Goal: Task Accomplishment & Management: Manage account settings

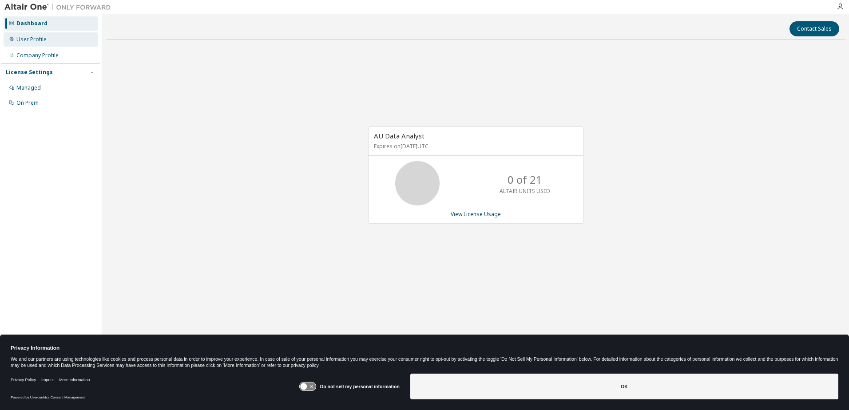
click at [35, 42] on div "User Profile" at bounding box center [31, 39] width 30 height 7
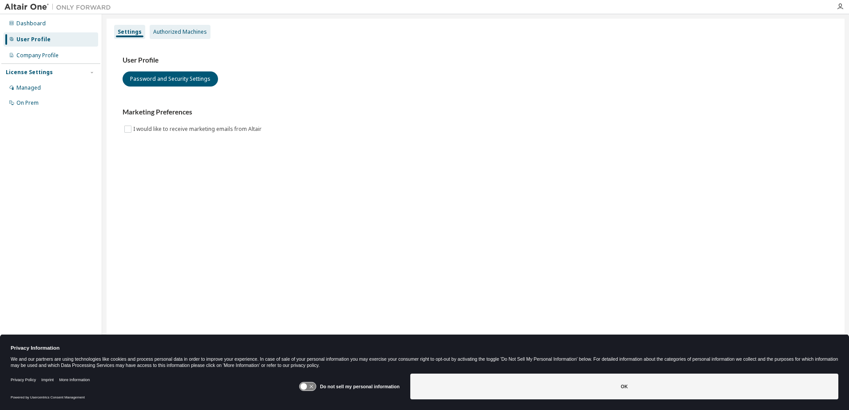
click at [174, 28] on div "Authorized Machines" at bounding box center [180, 31] width 54 height 7
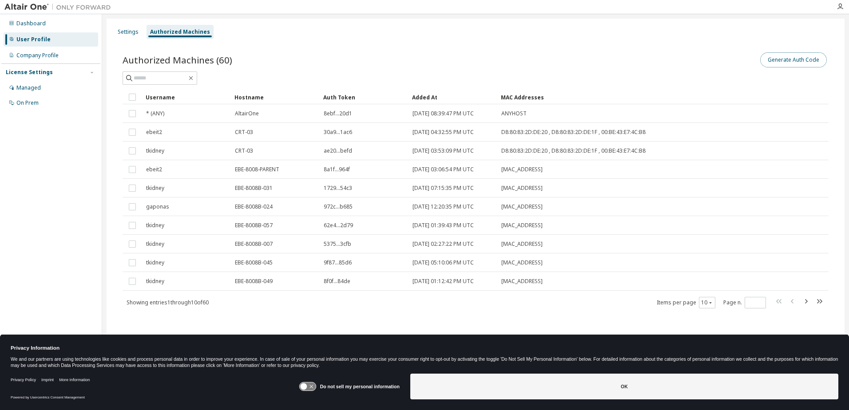
click at [791, 56] on button "Generate Auth Code" at bounding box center [793, 59] width 67 height 15
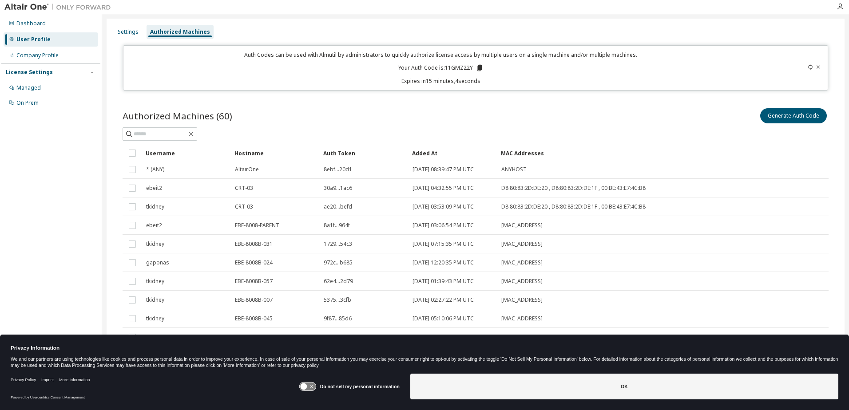
click at [458, 65] on p "Your Auth Code is: 11GMZ22Y" at bounding box center [440, 68] width 85 height 8
copy p "11GMZ22Y"
